Goal: Information Seeking & Learning: Learn about a topic

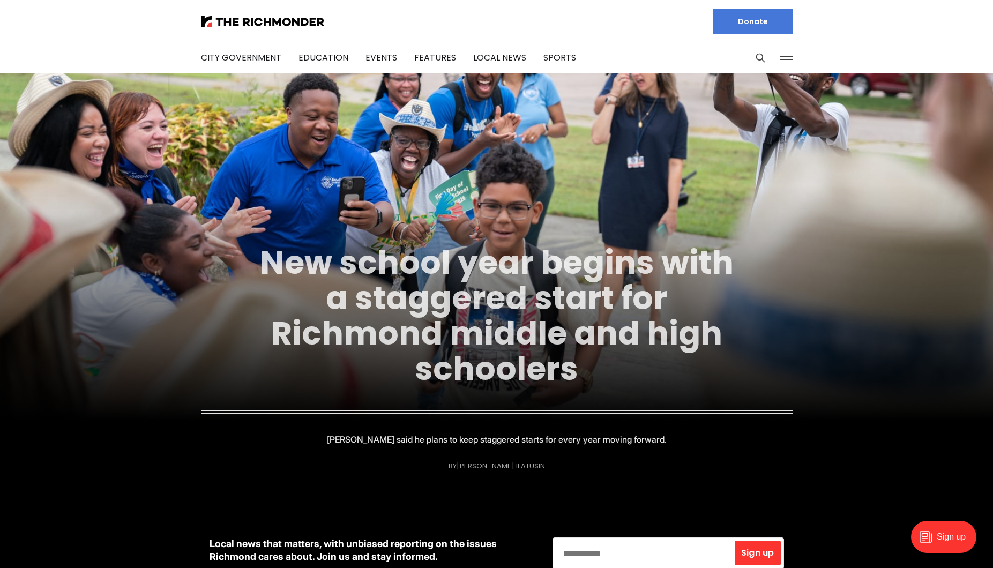
click at [492, 288] on link "New school year begins with a staggered start for Richmond middle and high scho…" at bounding box center [497, 315] width 474 height 151
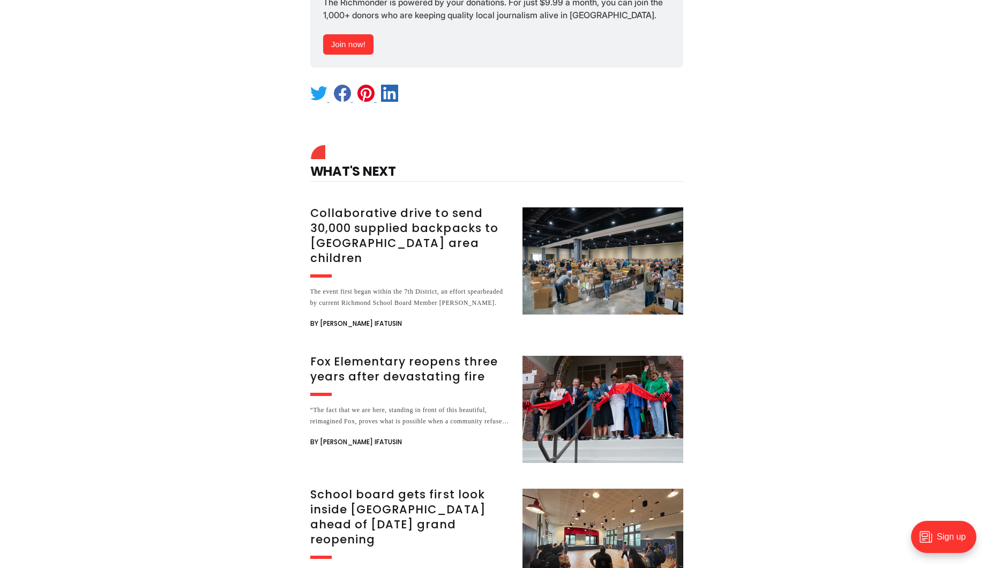
scroll to position [1966, 0]
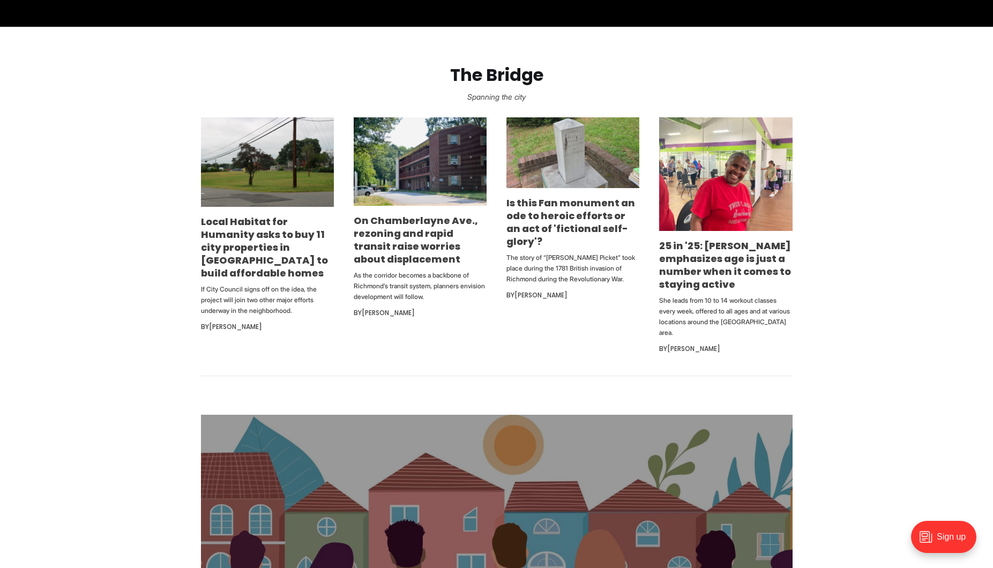
scroll to position [618, 0]
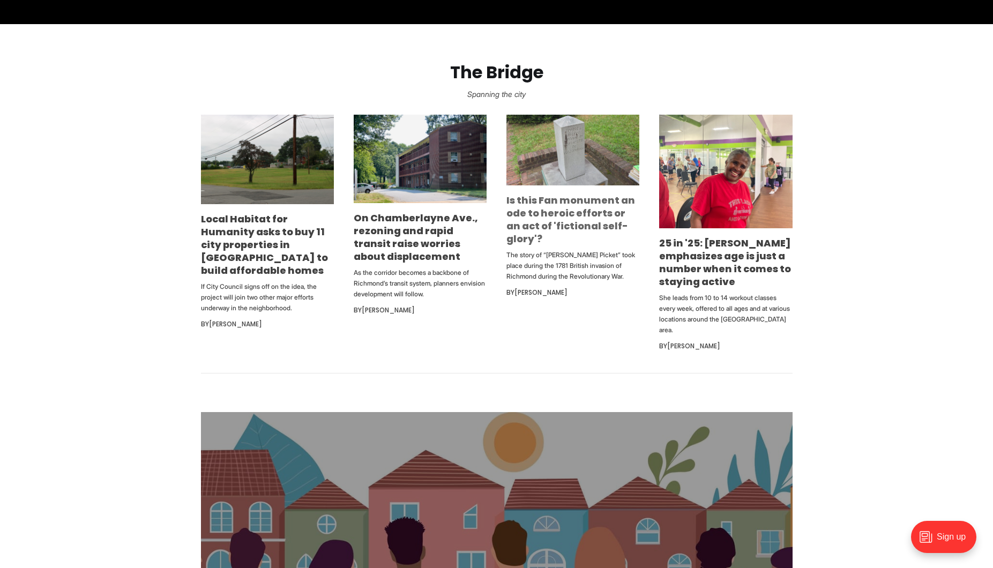
drag, startPoint x: 544, startPoint y: 226, endPoint x: 532, endPoint y: 226, distance: 11.8
click at [544, 226] on link "Is this Fan monument an ode to heroic efforts or an act of 'fictional self-glor…" at bounding box center [570, 219] width 129 height 52
